Goal: Check status: Check status

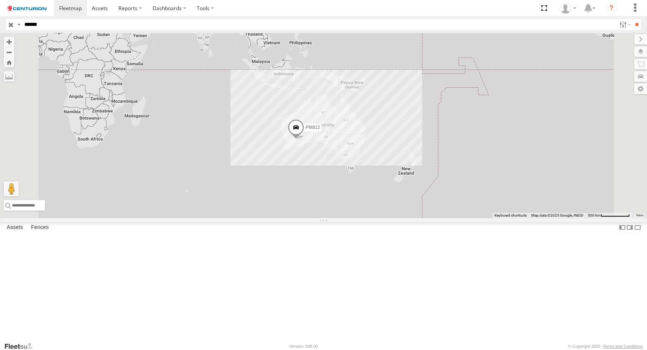
type input "******"
click at [0, 0] on span at bounding box center [0, 0] width 0 height 0
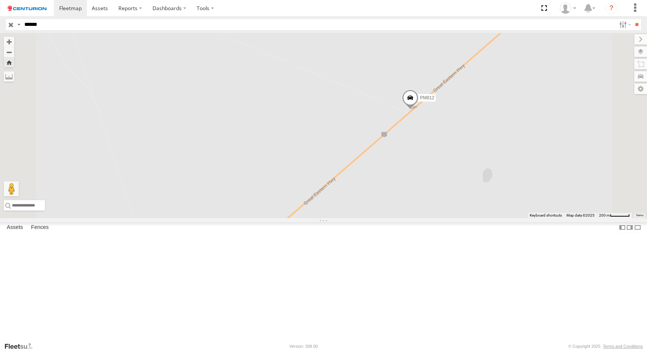
click at [418, 110] on span at bounding box center [410, 100] width 16 height 20
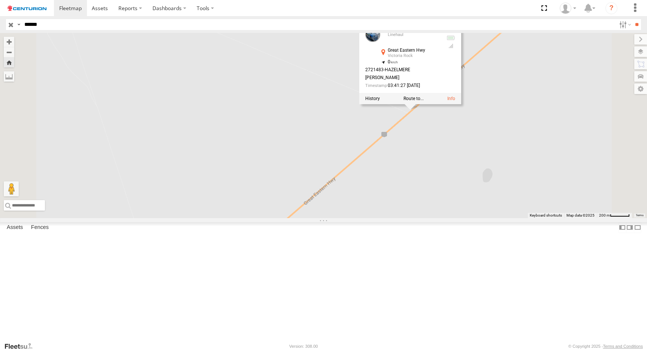
drag, startPoint x: 584, startPoint y: 181, endPoint x: 377, endPoint y: 268, distance: 224.8
click at [377, 218] on div "PM812 PM812 Linehaul [GEOGRAPHIC_DATA] -31.10607 , 120.73864 0 2721483-[PERSON_…" at bounding box center [323, 125] width 647 height 185
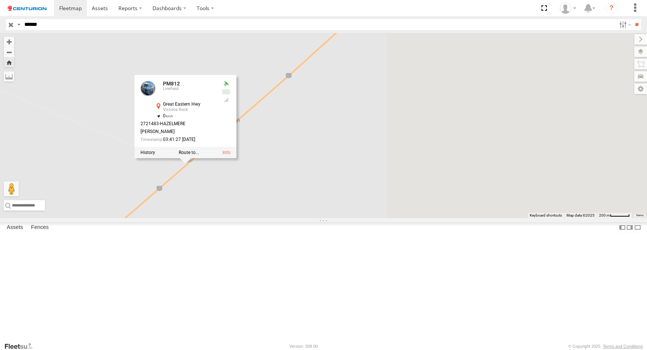
drag, startPoint x: 474, startPoint y: 248, endPoint x: 232, endPoint y: 298, distance: 247.1
click at [230, 218] on div "PM812 PM812 Linehaul [GEOGRAPHIC_DATA] -31.10607 , 120.73864 0 2721483-[PERSON_…" at bounding box center [323, 125] width 647 height 185
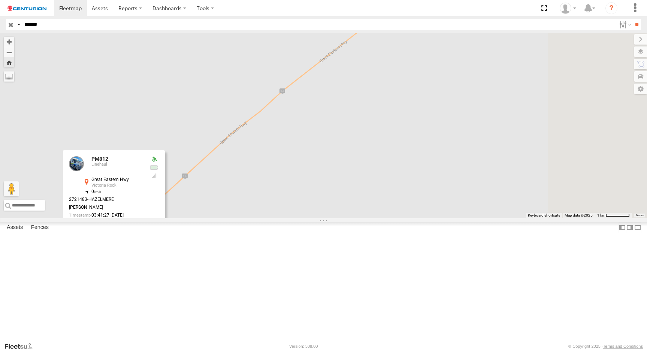
drag, startPoint x: 445, startPoint y: 166, endPoint x: 382, endPoint y: 259, distance: 112.2
click at [382, 218] on div "PM812 PM812 Linehaul [GEOGRAPHIC_DATA] -31.10607 , 120.73864 0 2721483-[PERSON_…" at bounding box center [323, 125] width 647 height 185
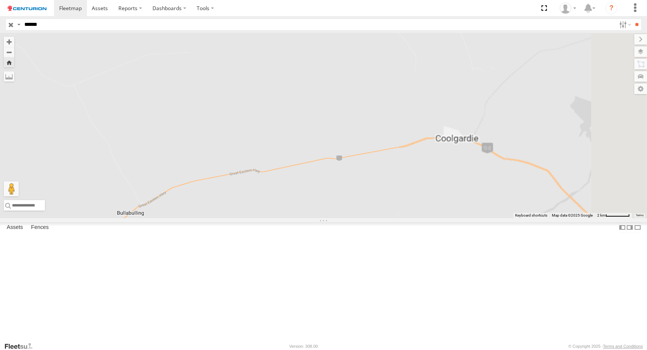
drag, startPoint x: 449, startPoint y: 215, endPoint x: 483, endPoint y: 178, distance: 50.4
click at [484, 180] on div "PM812 PM812 Linehaul [GEOGRAPHIC_DATA] -31.10607 , 120.73864 0 2721483-[PERSON_…" at bounding box center [323, 125] width 647 height 185
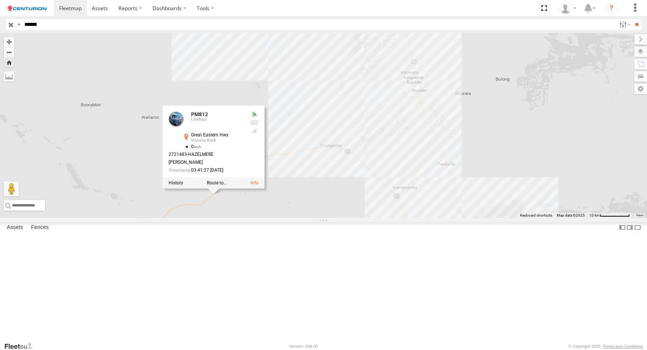
drag, startPoint x: 428, startPoint y: 239, endPoint x: 414, endPoint y: 216, distance: 26.7
click at [414, 216] on div "PM812 PM812 Linehaul [GEOGRAPHIC_DATA] -31.10607 , 120.73864 0 2721483-[PERSON_…" at bounding box center [323, 125] width 647 height 185
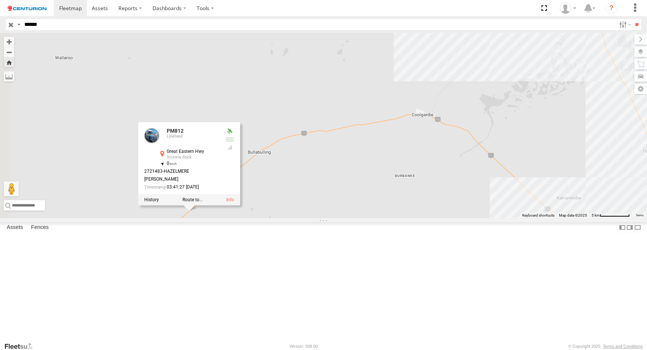
drag, startPoint x: 427, startPoint y: 187, endPoint x: 463, endPoint y: 182, distance: 36.3
click at [463, 182] on div "PM812 PM812 Linehaul [GEOGRAPHIC_DATA] -31.10607 , 120.73864 0 2721483-[PERSON_…" at bounding box center [323, 125] width 647 height 185
click at [164, 202] on label at bounding box center [156, 199] width 15 height 5
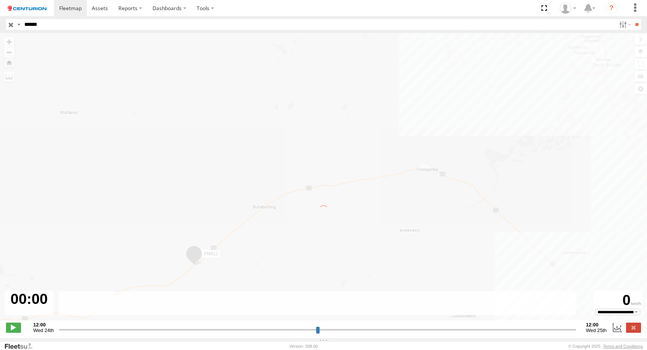
click at [9, 325] on div "**********" at bounding box center [323, 328] width 647 height 16
click at [10, 330] on span at bounding box center [13, 327] width 15 height 10
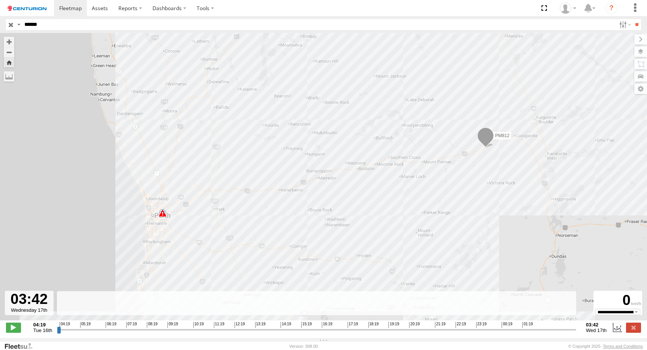
drag, startPoint x: 57, startPoint y: 334, endPoint x: 592, endPoint y: 343, distance: 534.9
click at [576, 333] on input "range" at bounding box center [316, 329] width 519 height 7
drag, startPoint x: 573, startPoint y: 336, endPoint x: 569, endPoint y: 339, distance: 5.7
type input "**********"
click at [569, 333] on input "range" at bounding box center [316, 329] width 519 height 7
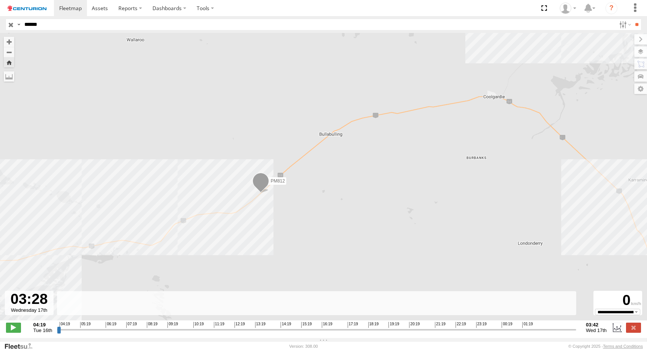
click at [407, 121] on div "PM812 06:38 Tue" at bounding box center [323, 180] width 647 height 295
